Goal: Transaction & Acquisition: Obtain resource

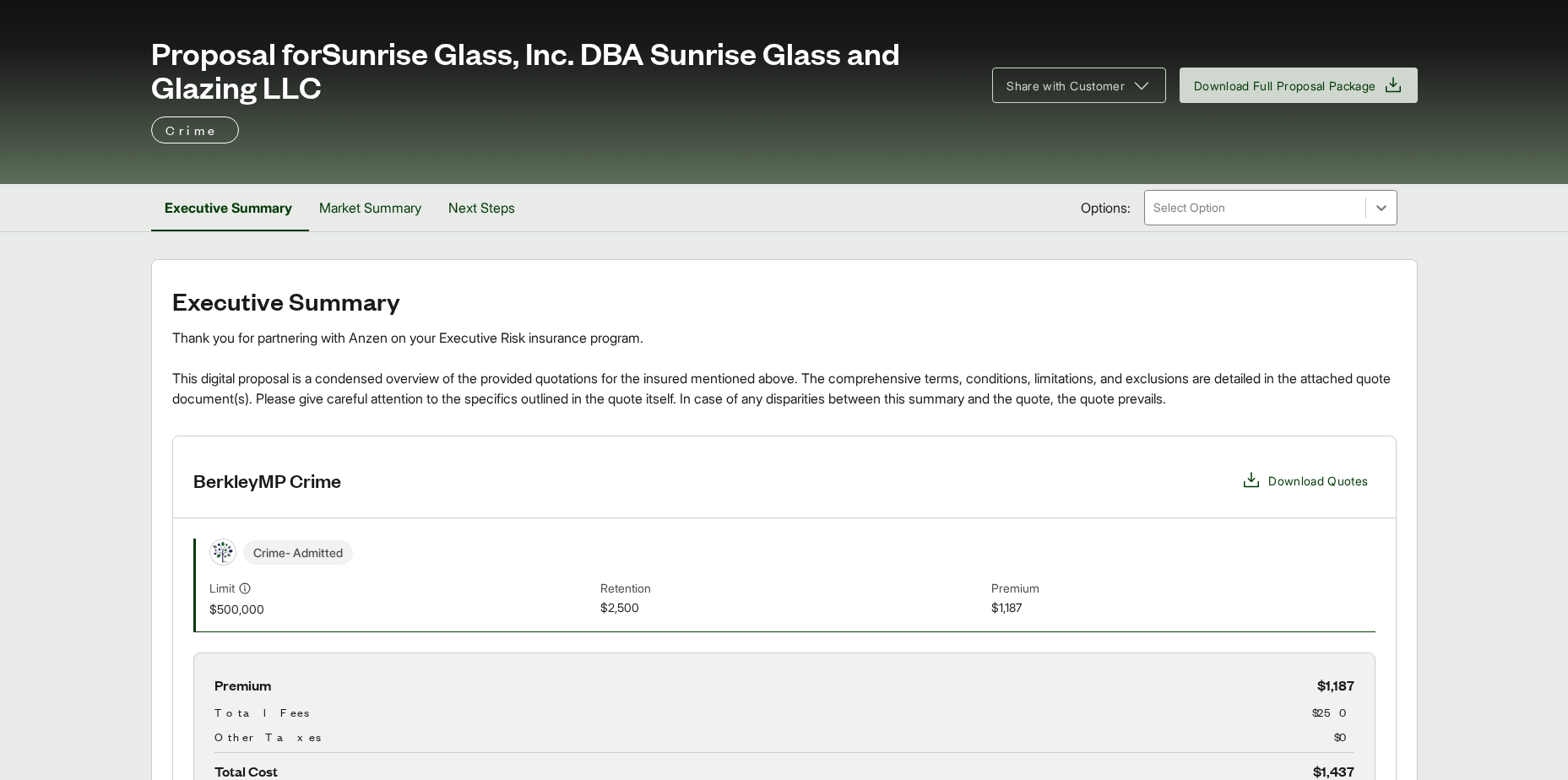
scroll to position [63, 0]
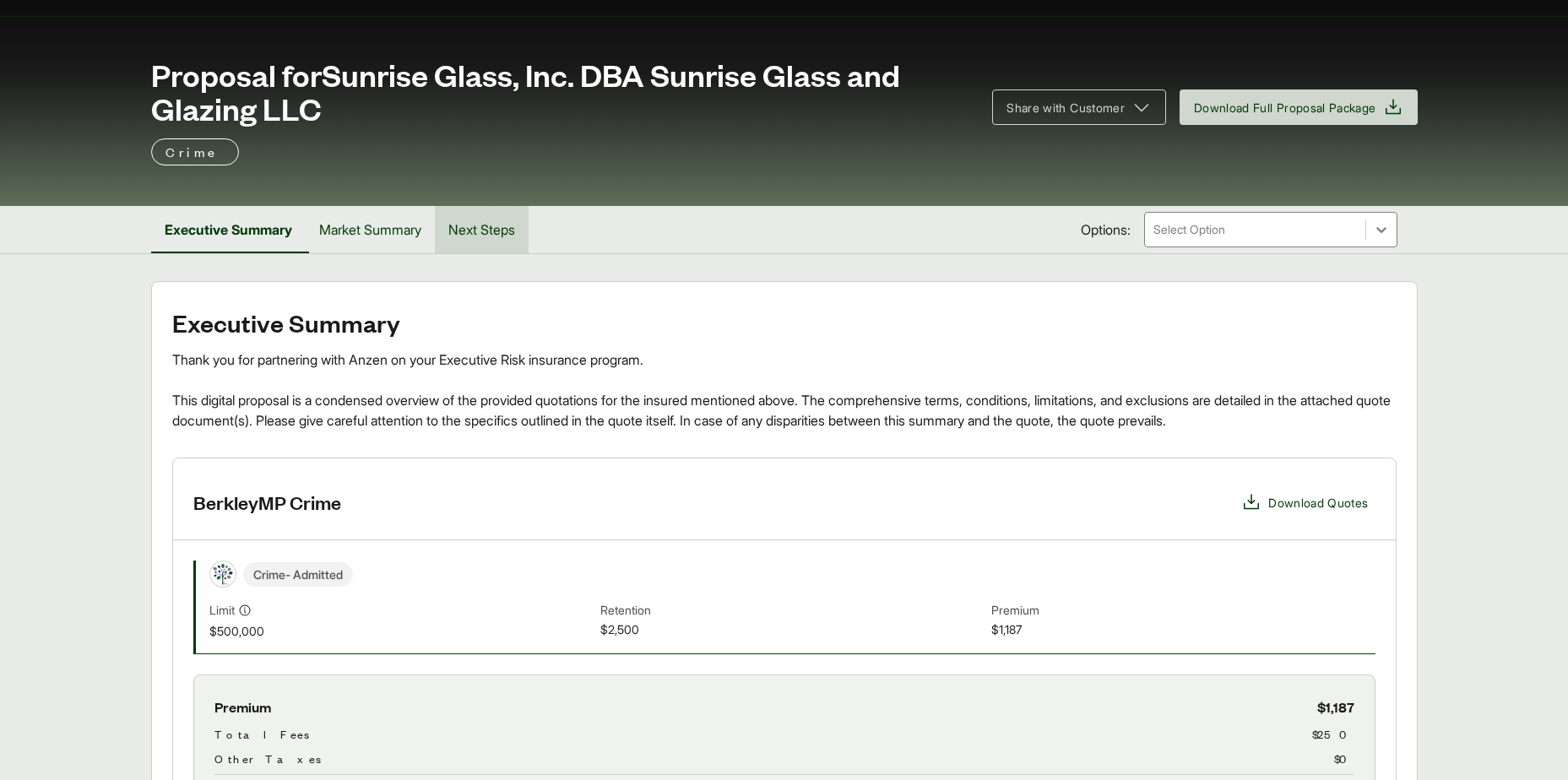
click at [492, 229] on button "Next Steps" at bounding box center [482, 230] width 94 height 48
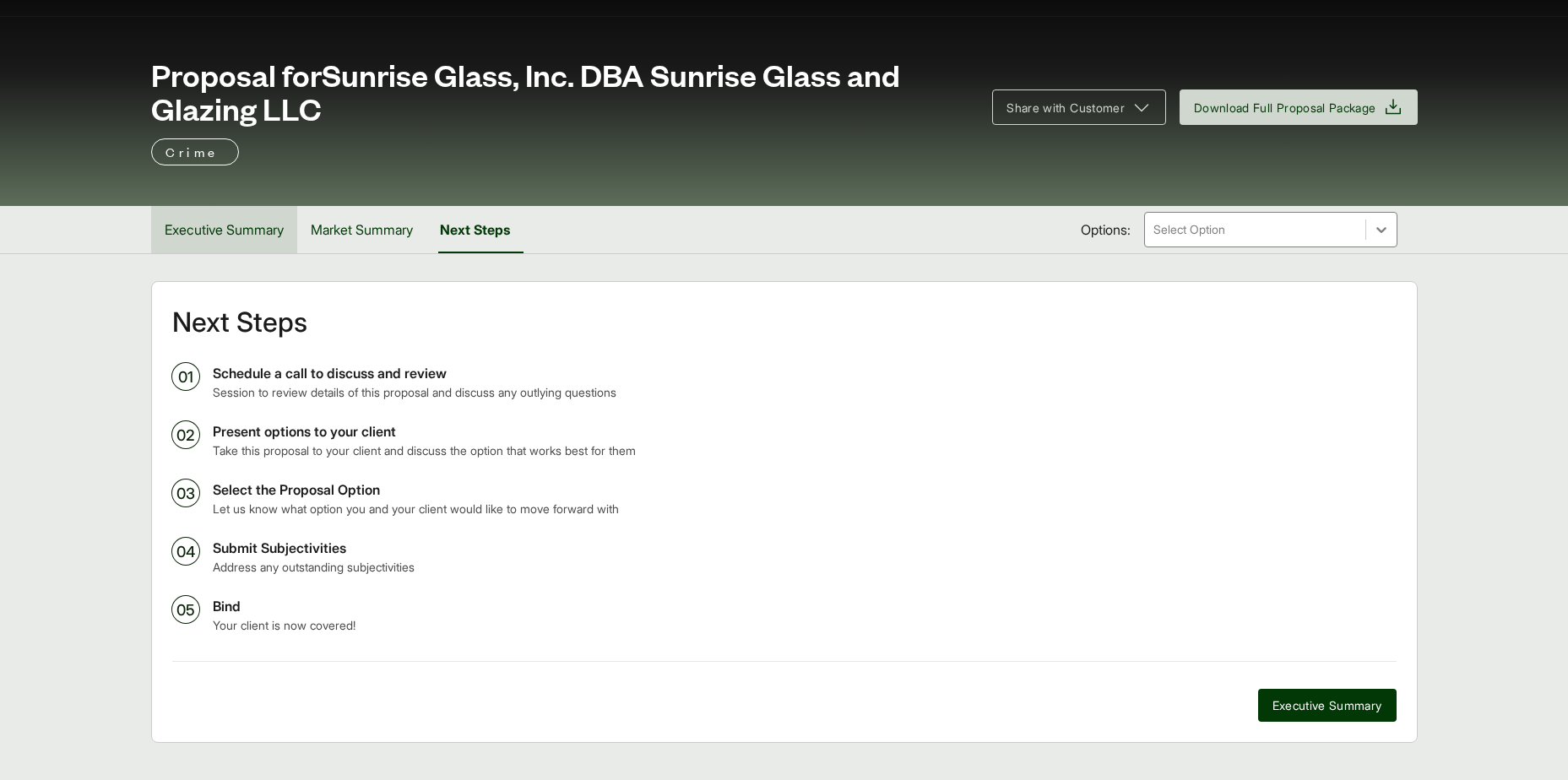
click at [243, 227] on button "Executive Summary" at bounding box center [224, 230] width 146 height 48
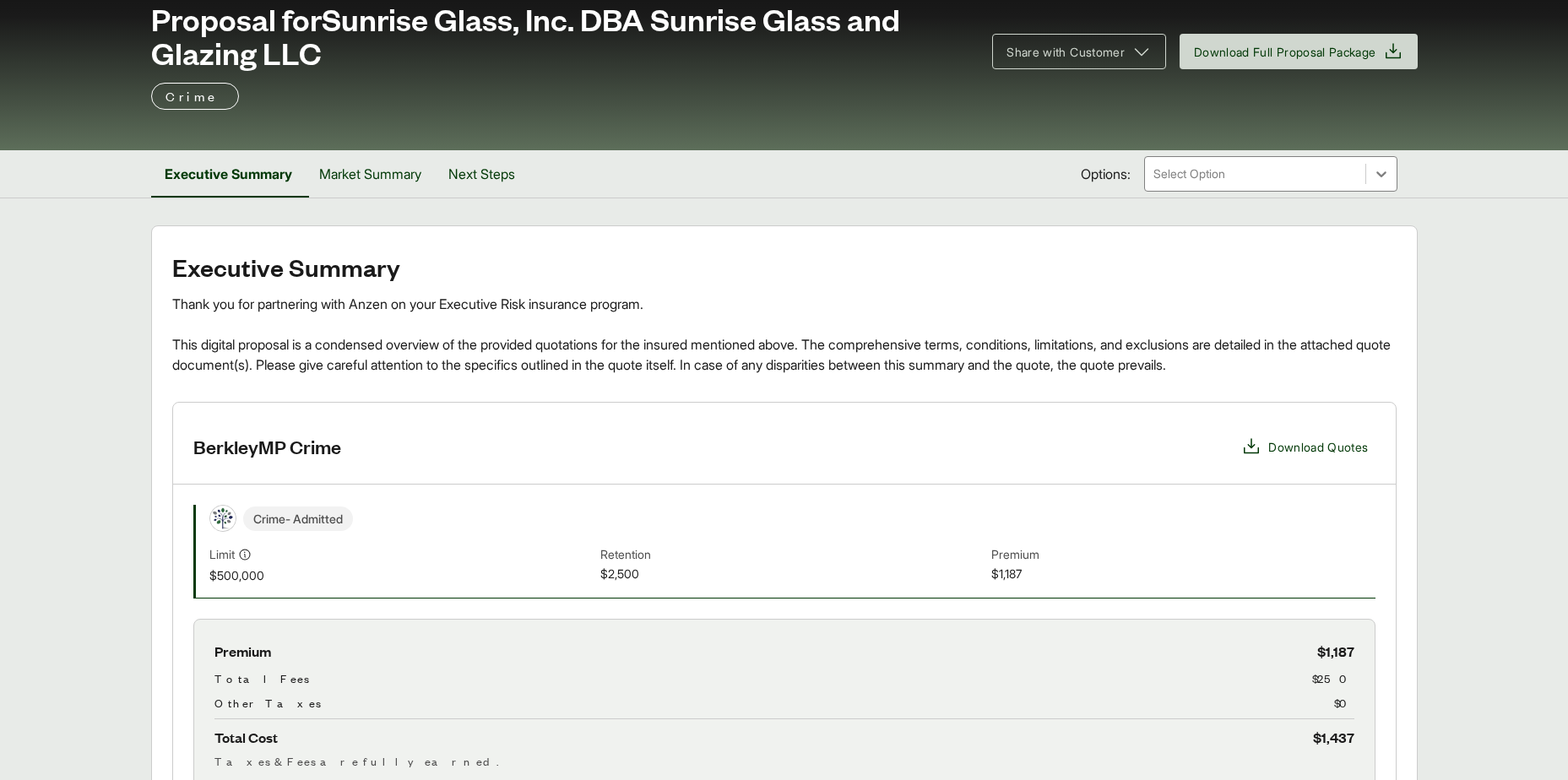
scroll to position [147, 0]
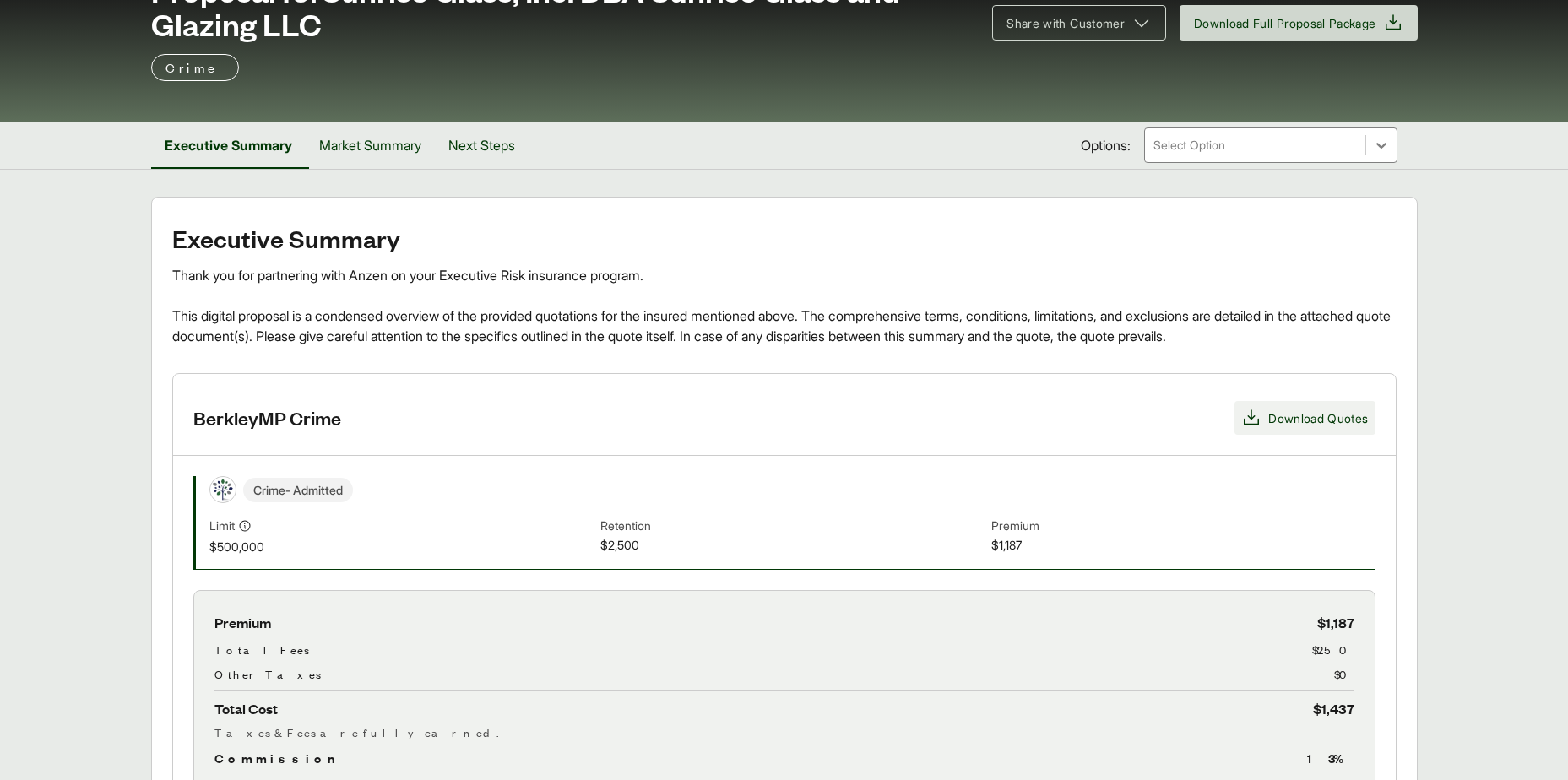
click at [1300, 420] on span "Download Quotes" at bounding box center [1317, 418] width 100 height 18
